Goal: Find specific page/section: Find specific page/section

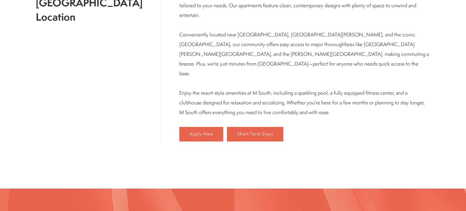
scroll to position [267, 0]
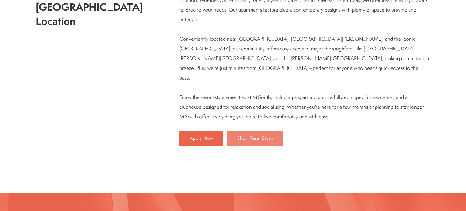
click at [227, 131] on link "Short Term Stays" at bounding box center [255, 138] width 56 height 15
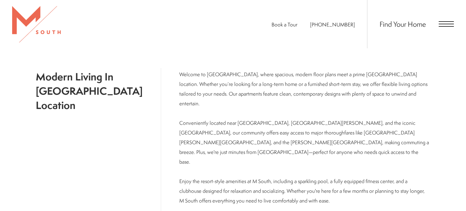
scroll to position [350, 0]
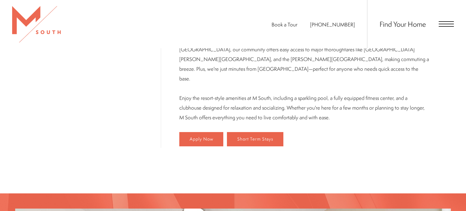
click at [443, 22] on span "Open Menu" at bounding box center [446, 21] width 15 height 1
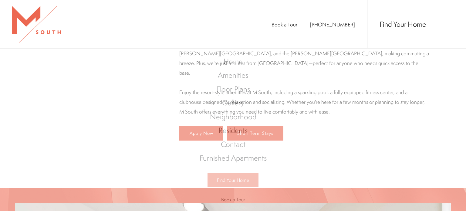
scroll to position [0, 0]
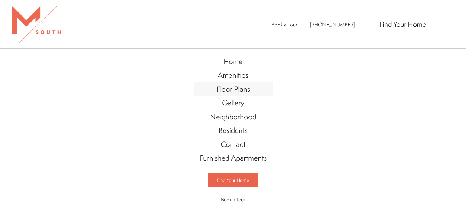
click at [251, 90] on link "Floor Plans" at bounding box center [233, 89] width 79 height 14
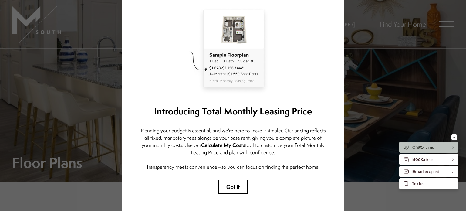
scroll to position [38, 0]
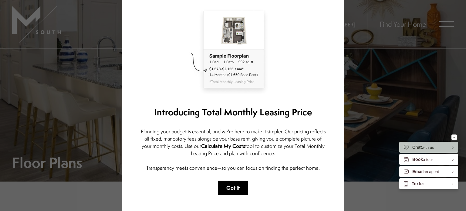
click at [228, 189] on button "Got it" at bounding box center [233, 188] width 30 height 14
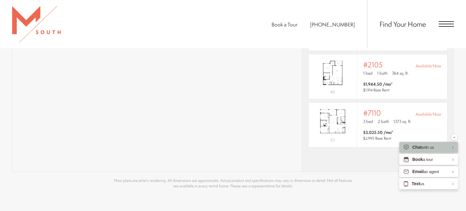
scroll to position [549, 0]
